Goal: Information Seeking & Learning: Learn about a topic

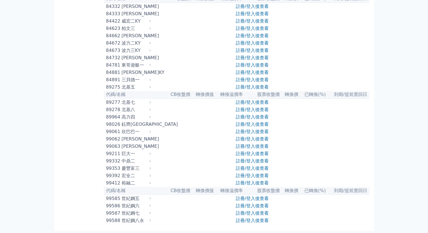
scroll to position [3057, 0]
drag, startPoint x: 138, startPoint y: 123, endPoint x: 135, endPoint y: 124, distance: 3.1
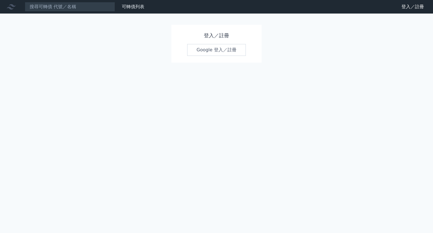
click at [222, 52] on link "Google 登入／註冊" at bounding box center [216, 50] width 59 height 12
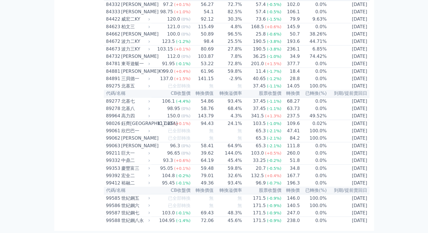
scroll to position [3081, 0]
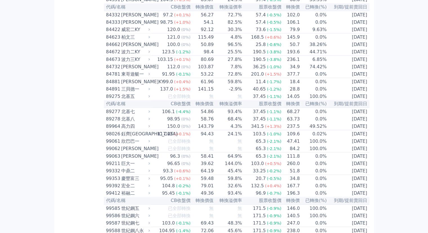
scroll to position [3222, 0]
drag, startPoint x: 183, startPoint y: 146, endPoint x: 197, endPoint y: 144, distance: 14.2
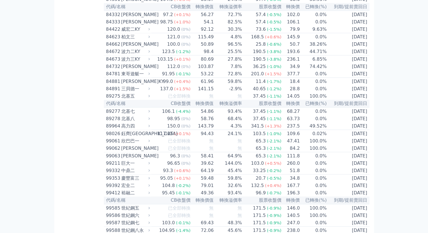
drag, startPoint x: 186, startPoint y: 110, endPoint x: 201, endPoint y: 113, distance: 15.6
